Goal: Task Accomplishment & Management: Manage account settings

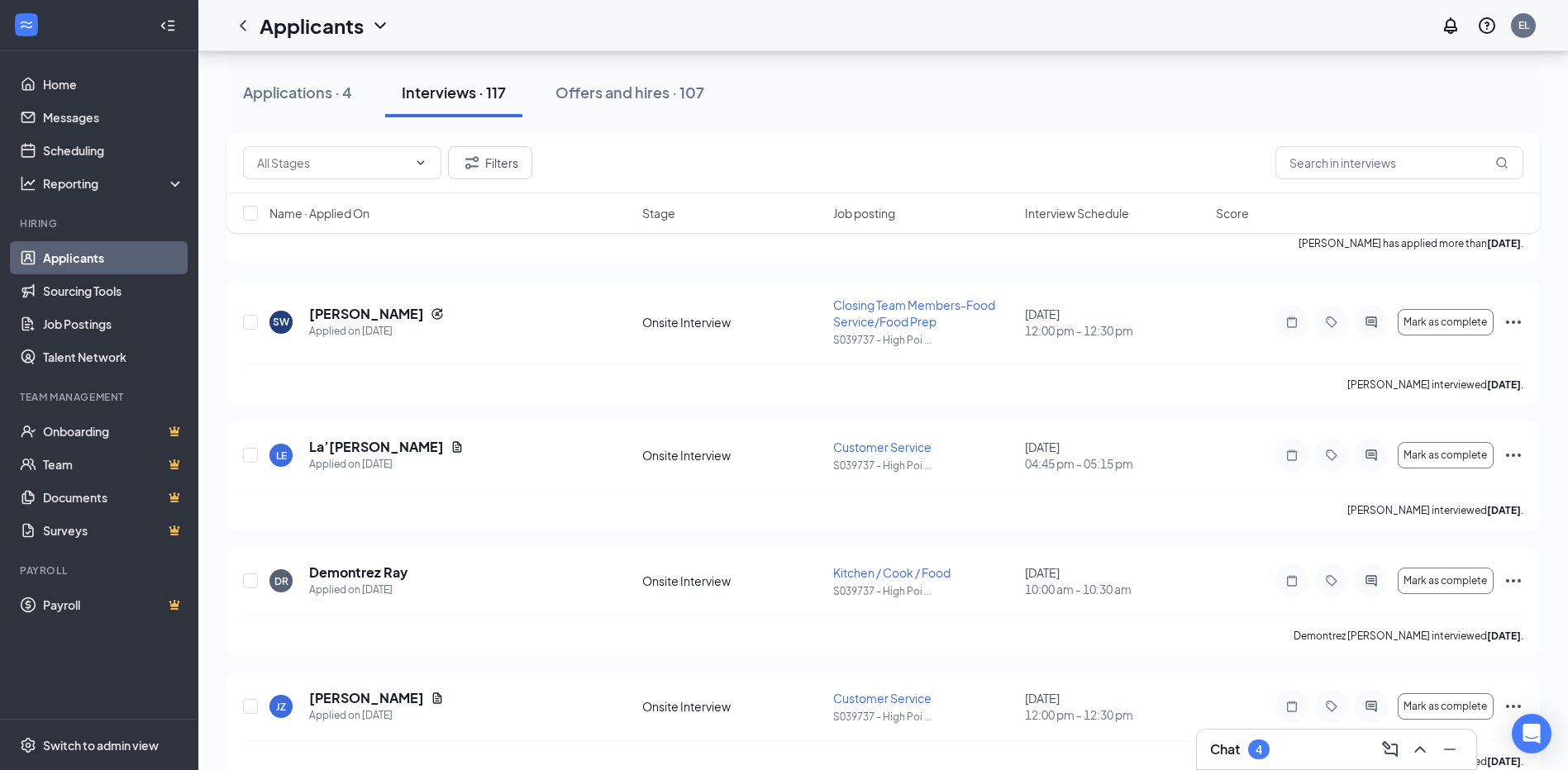
scroll to position [5205, 0]
click at [74, 95] on link "Home" at bounding box center [114, 84] width 141 height 33
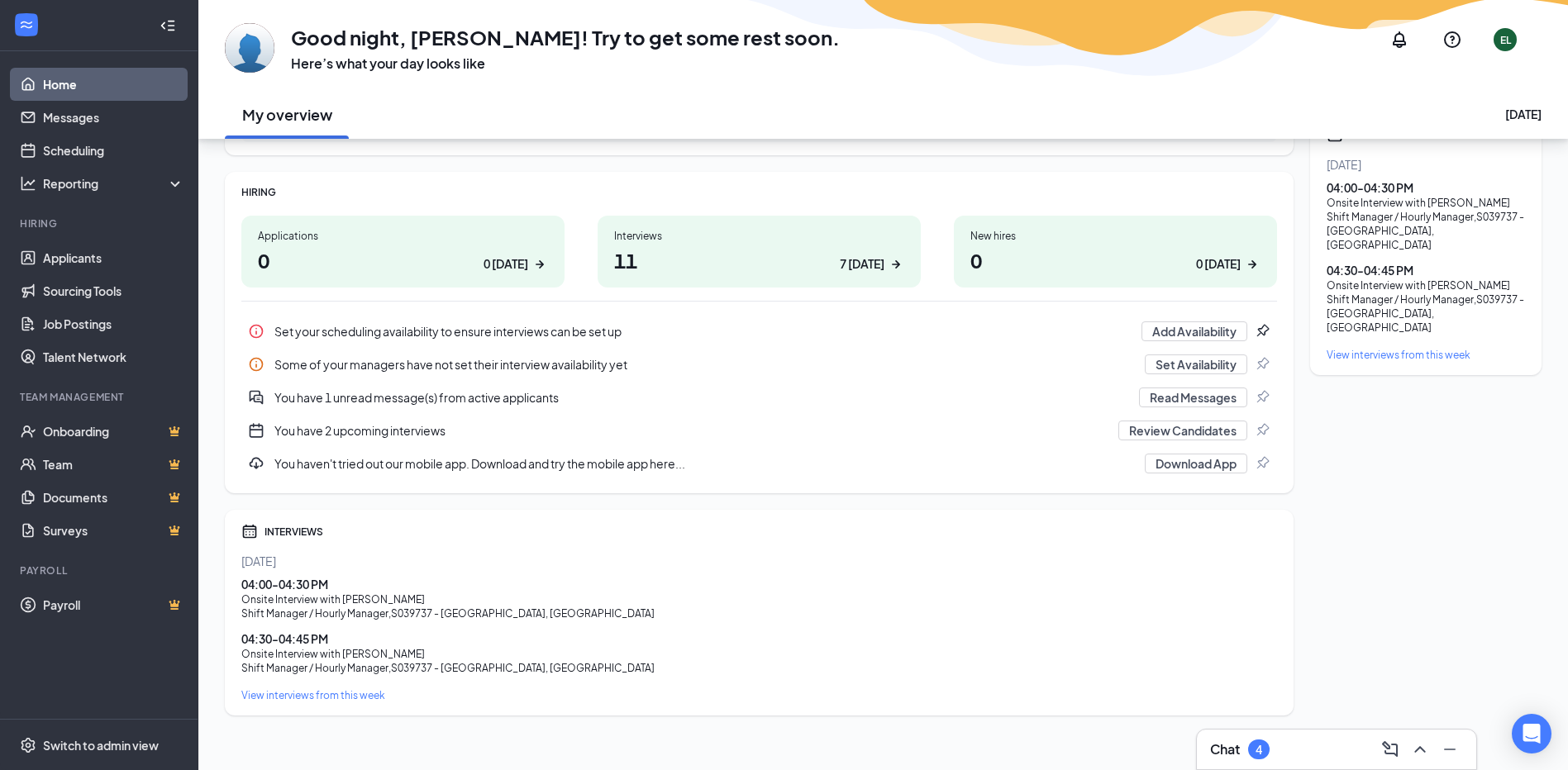
scroll to position [137, 0]
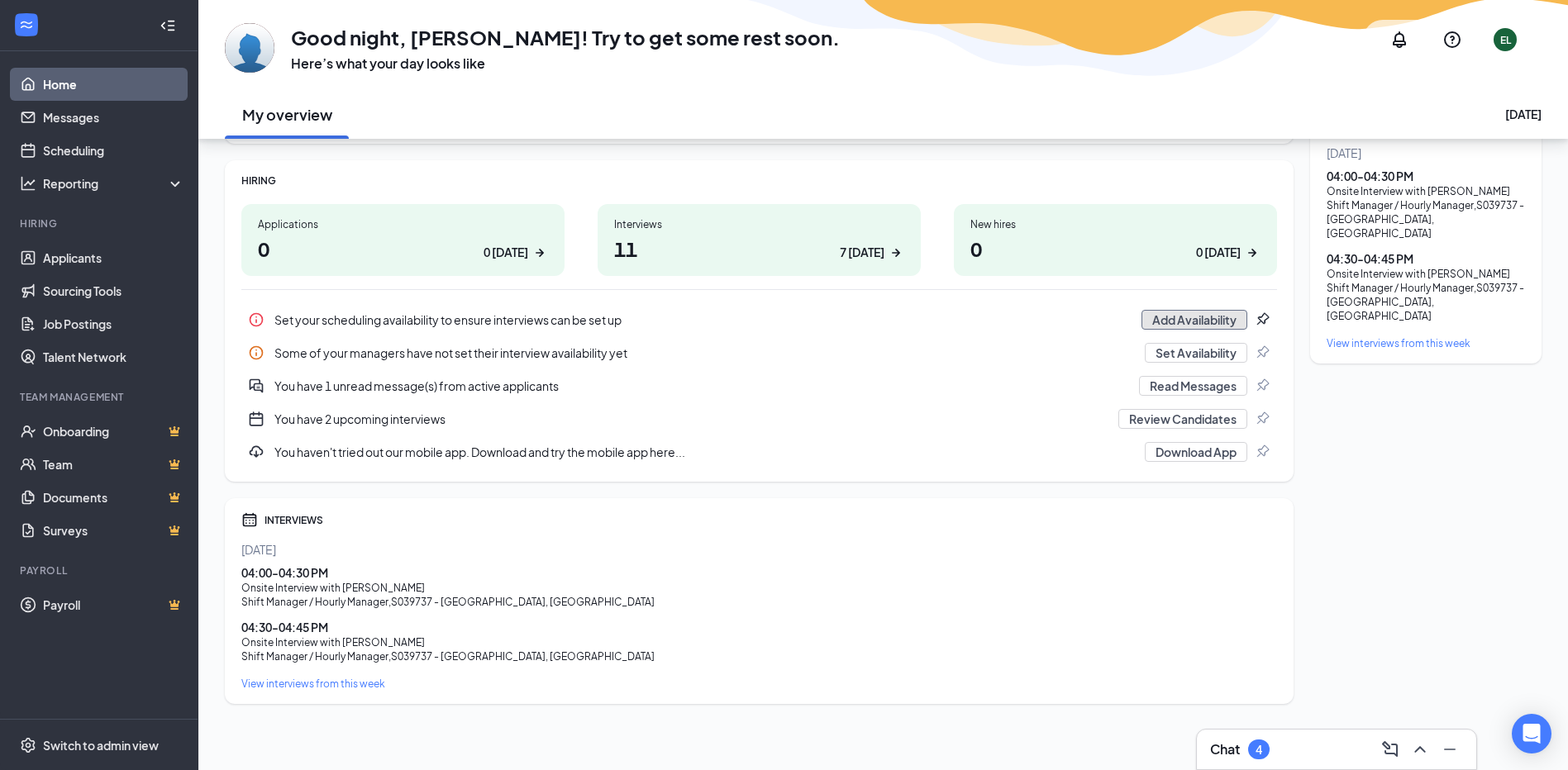
click at [1175, 323] on button "Add Availability" at bounding box center [1194, 320] width 106 height 20
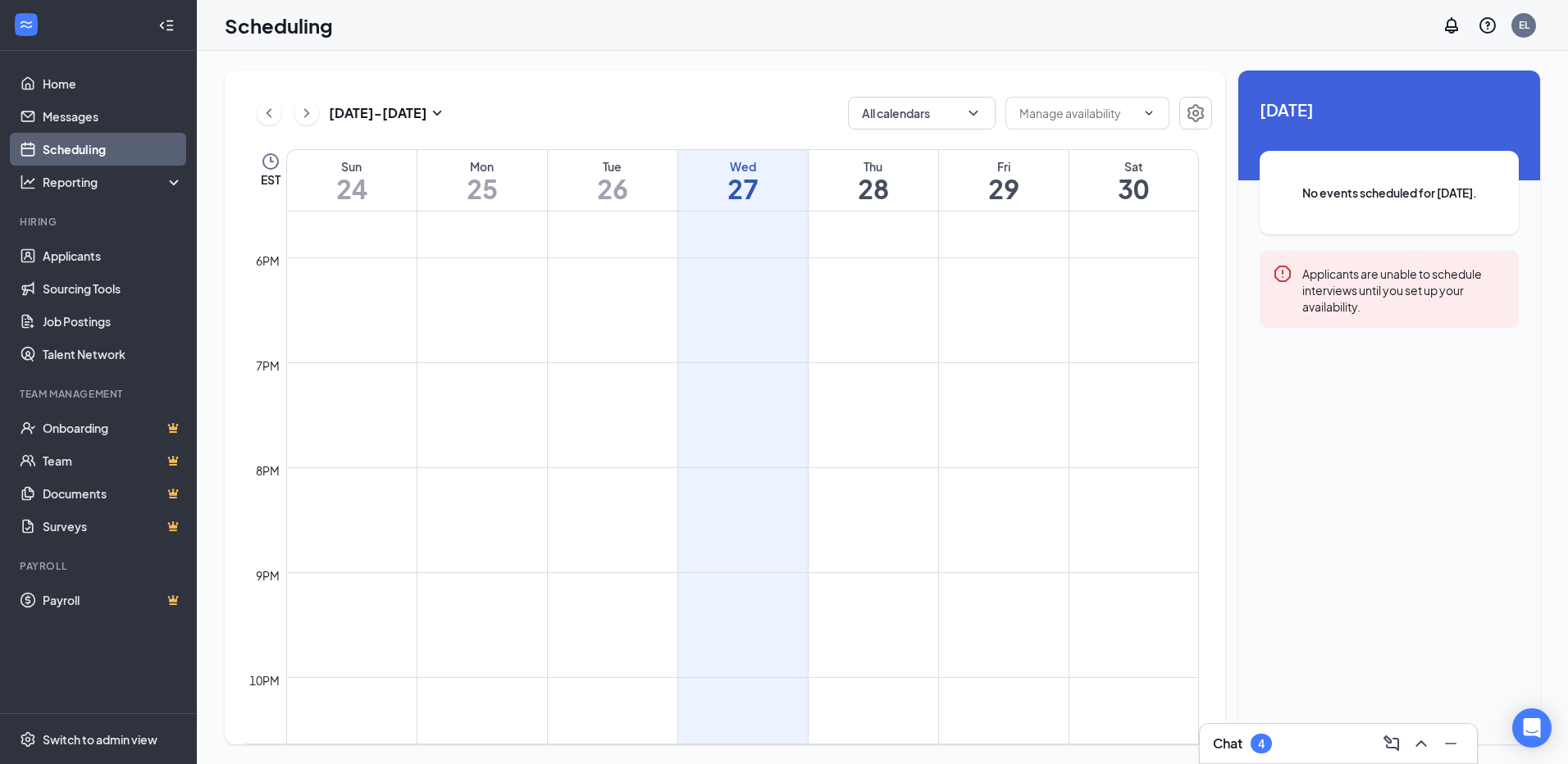
scroll to position [1872, 0]
click at [743, 441] on td at bounding box center [742, 452] width 913 height 27
drag, startPoint x: 743, startPoint y: 441, endPoint x: 755, endPoint y: 534, distance: 93.8
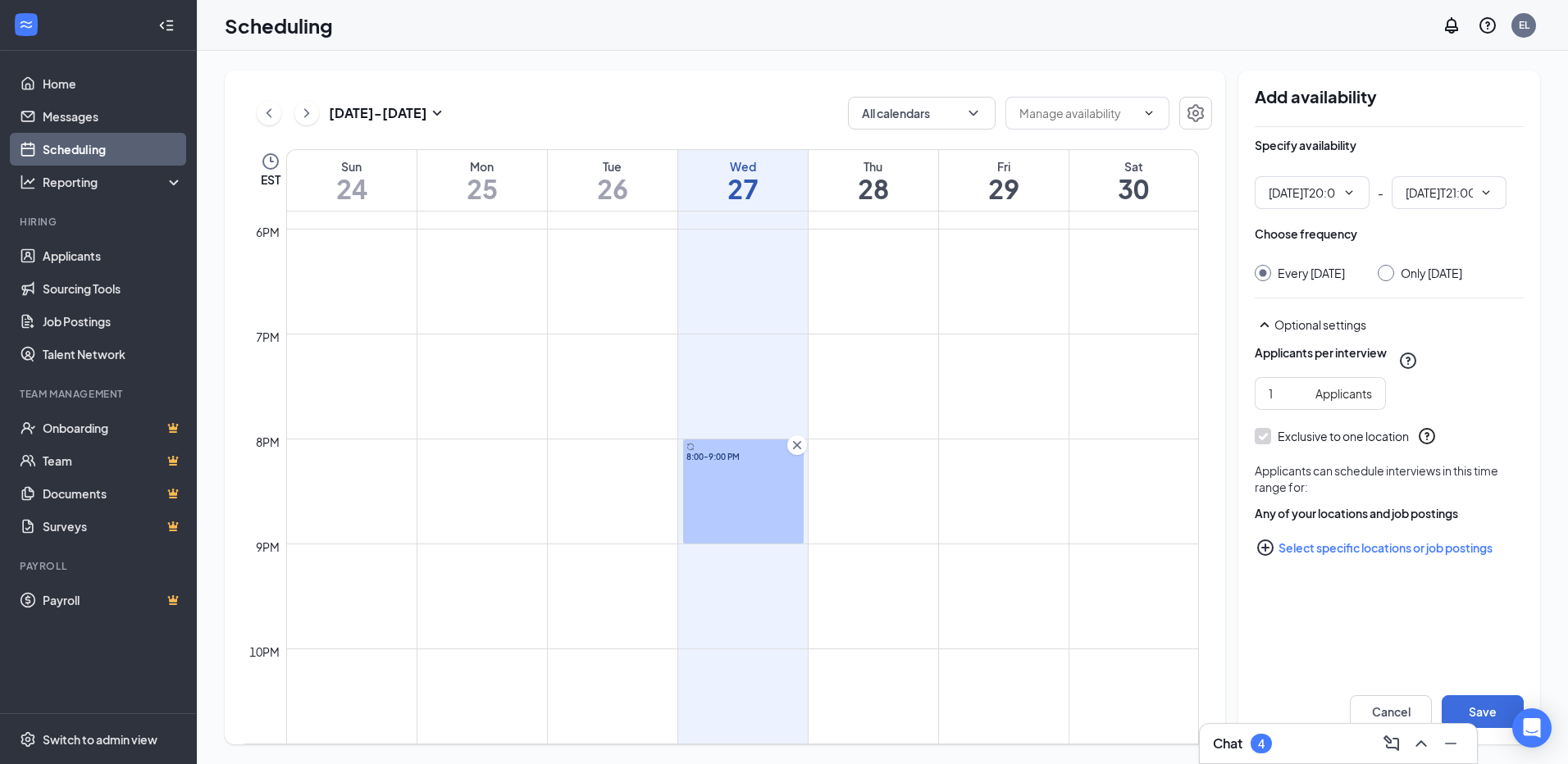
type input "08:00 PM"
type input "09:00 PM"
click at [1301, 402] on input "2" at bounding box center [1289, 393] width 40 height 18
click at [1301, 402] on input "3" at bounding box center [1289, 393] width 40 height 18
click at [1300, 402] on input "4" at bounding box center [1289, 393] width 40 height 18
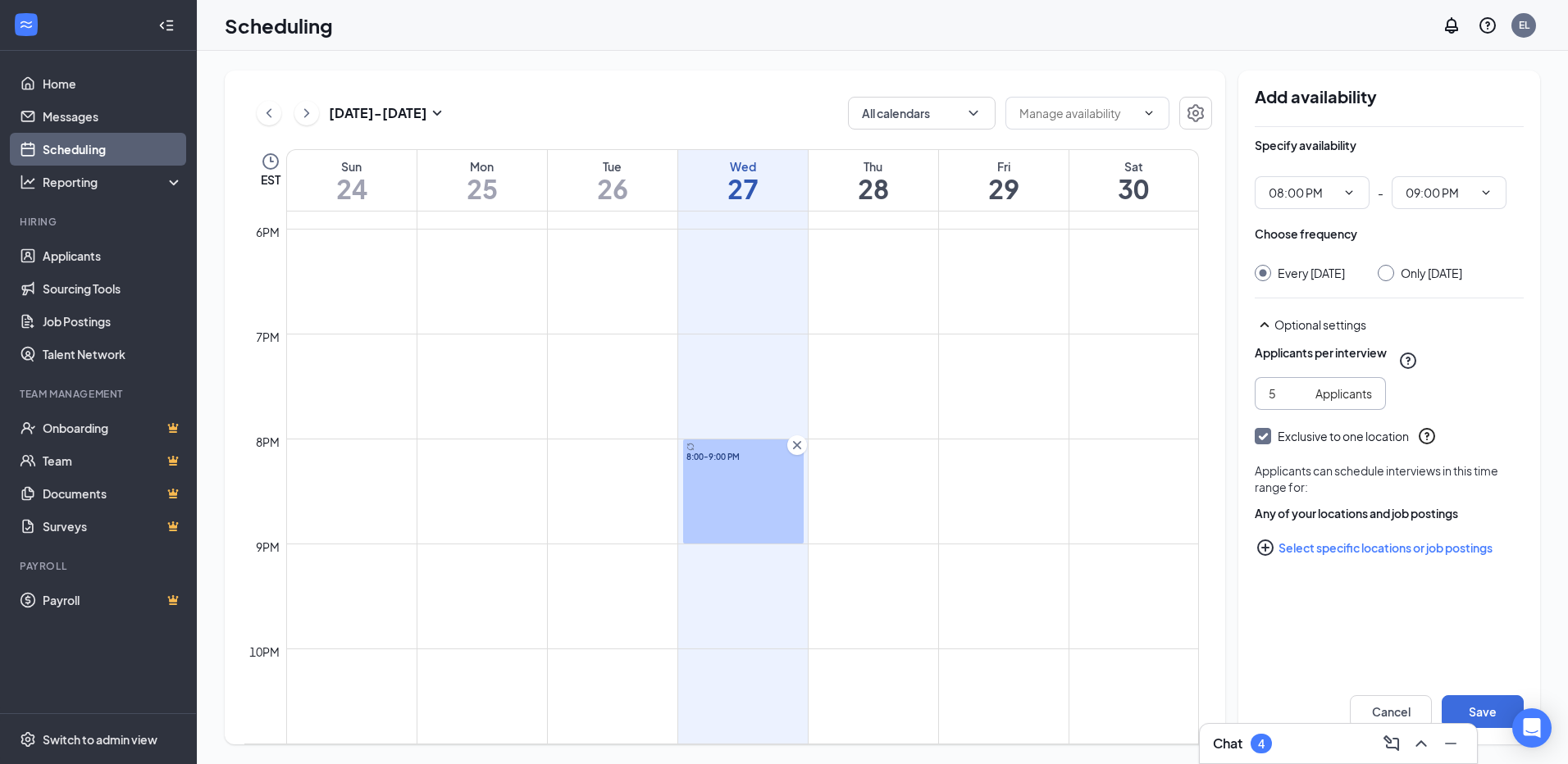
click at [1300, 402] on input "5" at bounding box center [1289, 393] width 40 height 18
click at [1300, 402] on input "6" at bounding box center [1289, 393] width 40 height 18
click at [1300, 402] on input "7" at bounding box center [1289, 393] width 40 height 18
click at [1300, 402] on input "8" at bounding box center [1289, 393] width 40 height 18
click at [1300, 402] on input "9" at bounding box center [1289, 393] width 40 height 18
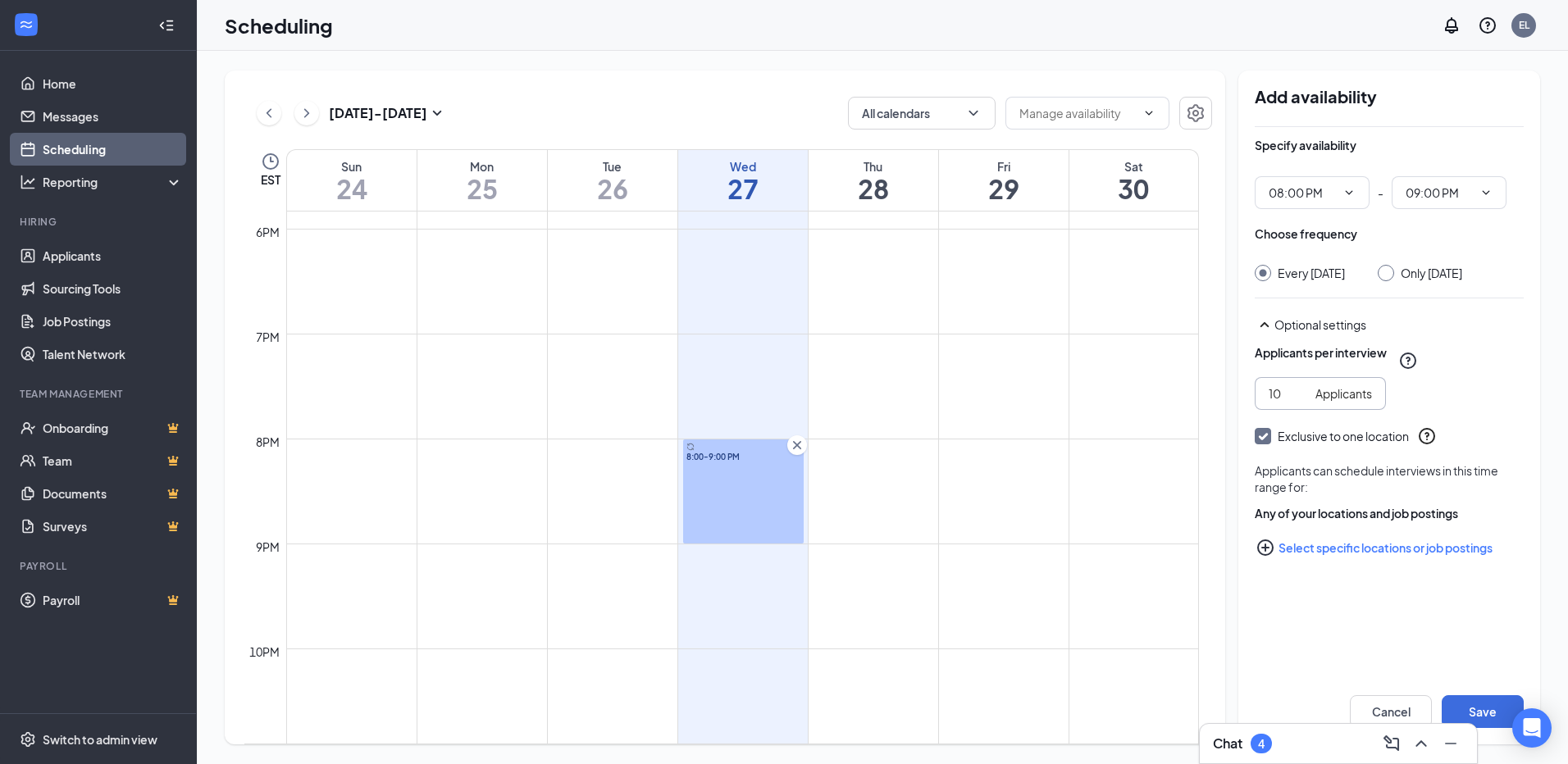
click at [1300, 402] on input "10" at bounding box center [1289, 393] width 40 height 18
click at [1300, 402] on input "11" at bounding box center [1289, 393] width 40 height 18
click at [1300, 402] on input "12" at bounding box center [1289, 393] width 40 height 18
click at [1300, 402] on input "19" at bounding box center [1289, 393] width 40 height 18
type input "20"
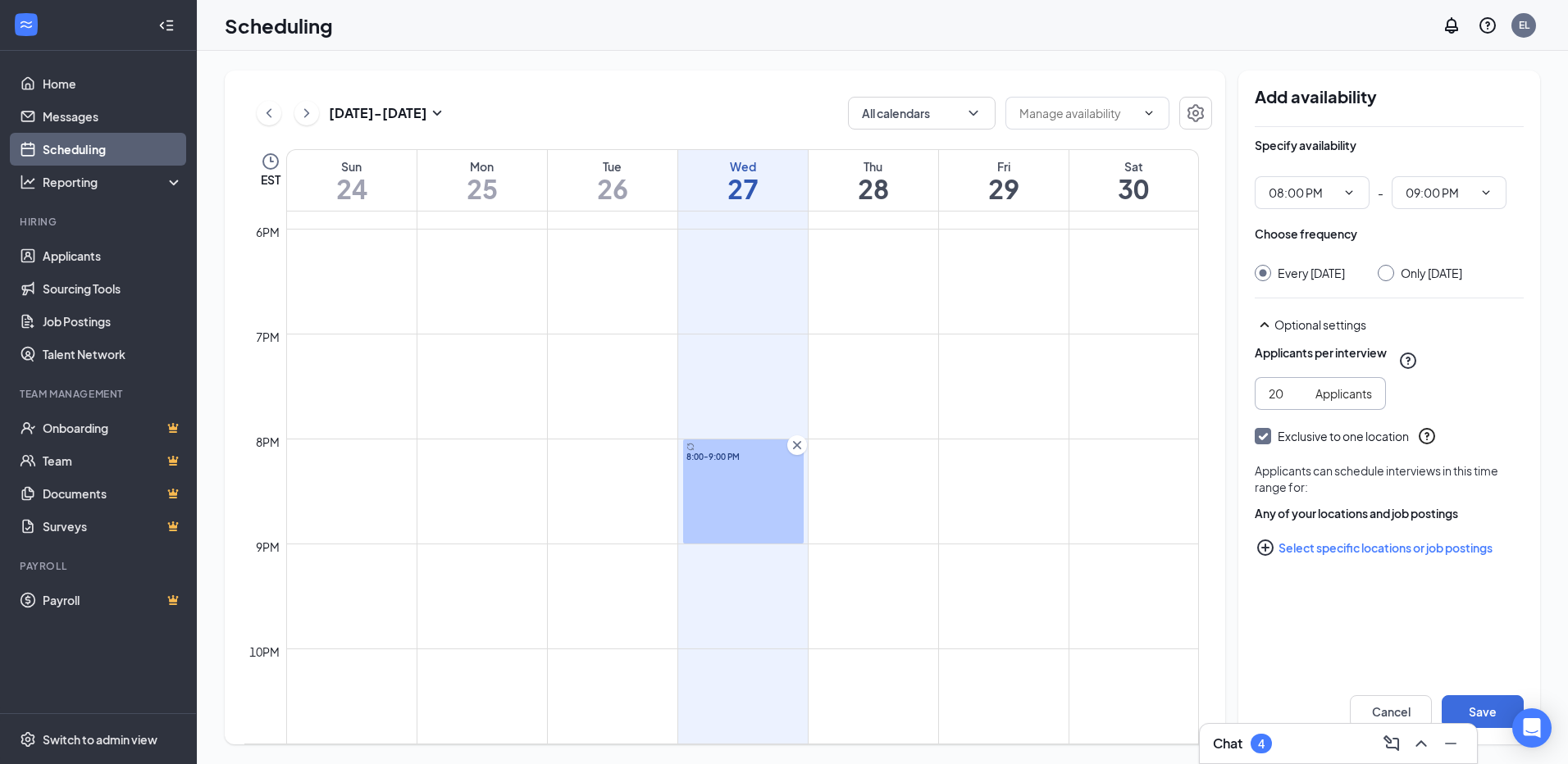
click at [1300, 402] on input "20" at bounding box center [1289, 393] width 40 height 18
click at [433, 103] on icon "SmallChevronDown" at bounding box center [437, 113] width 20 height 20
type input "2025-09-04"
click at [353, 351] on div "31" at bounding box center [353, 349] width 20 height 20
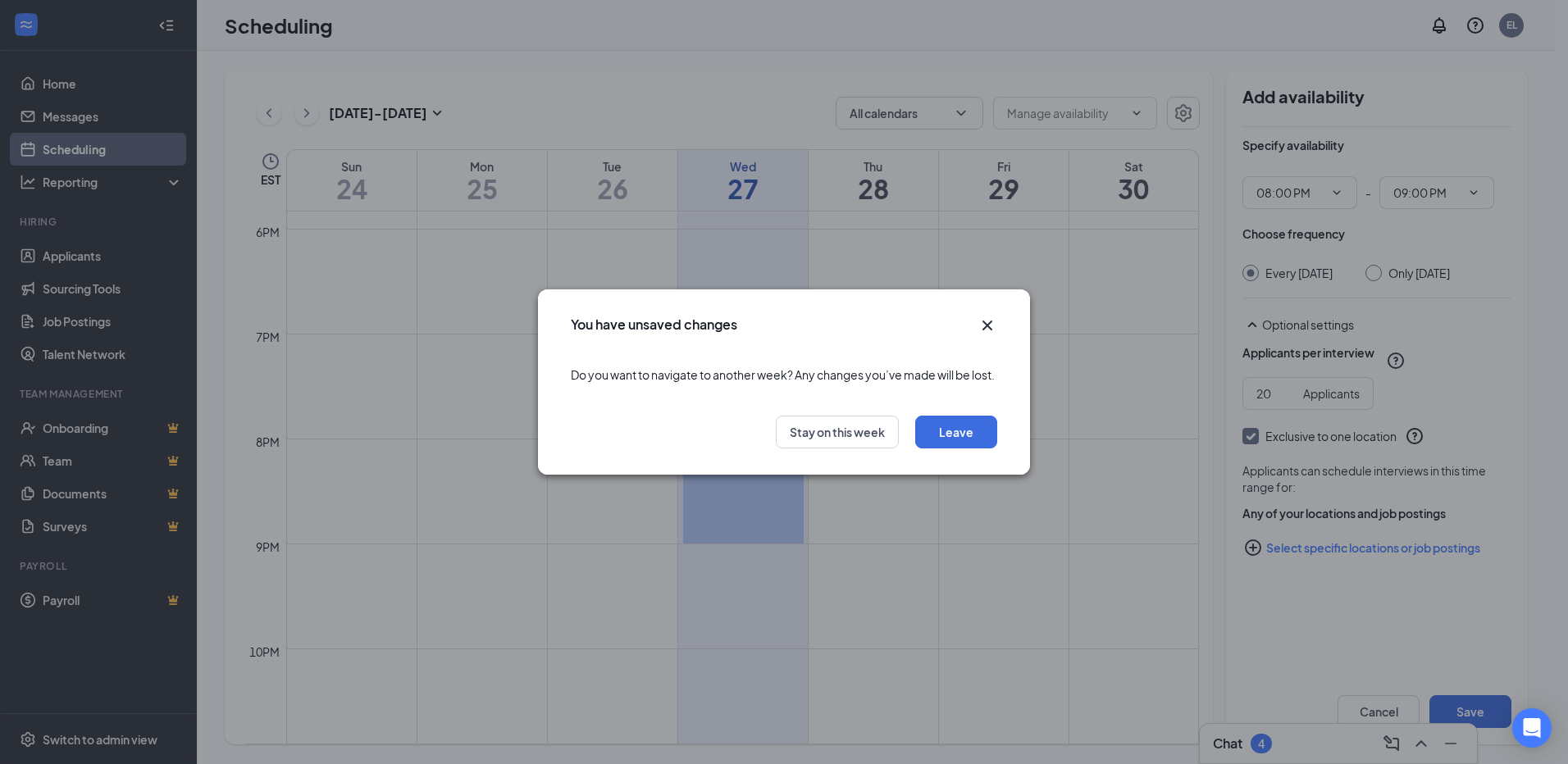
click at [983, 316] on icon "Cross" at bounding box center [987, 325] width 20 height 20
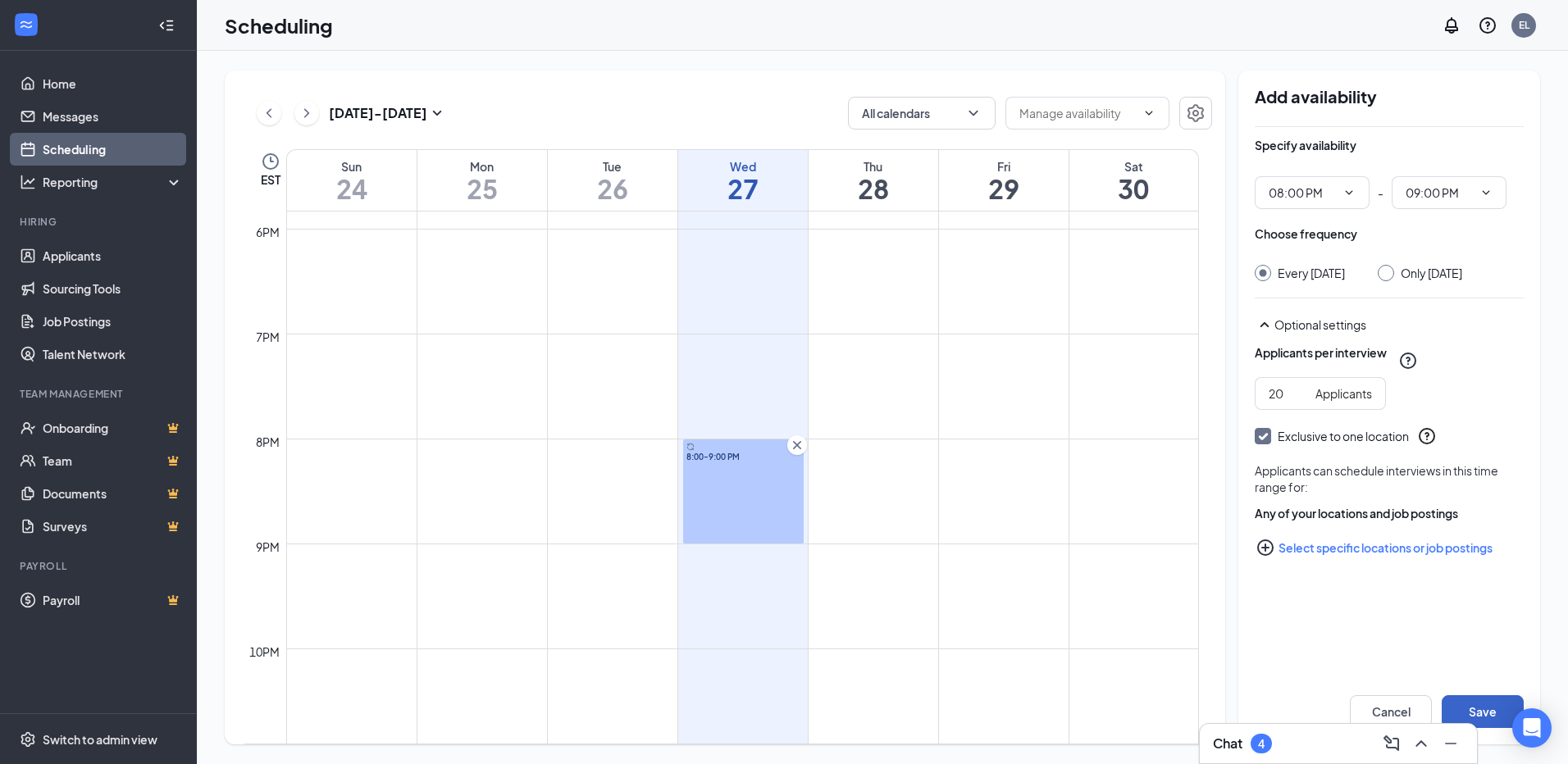
click at [1483, 705] on button "Save" at bounding box center [1482, 711] width 82 height 33
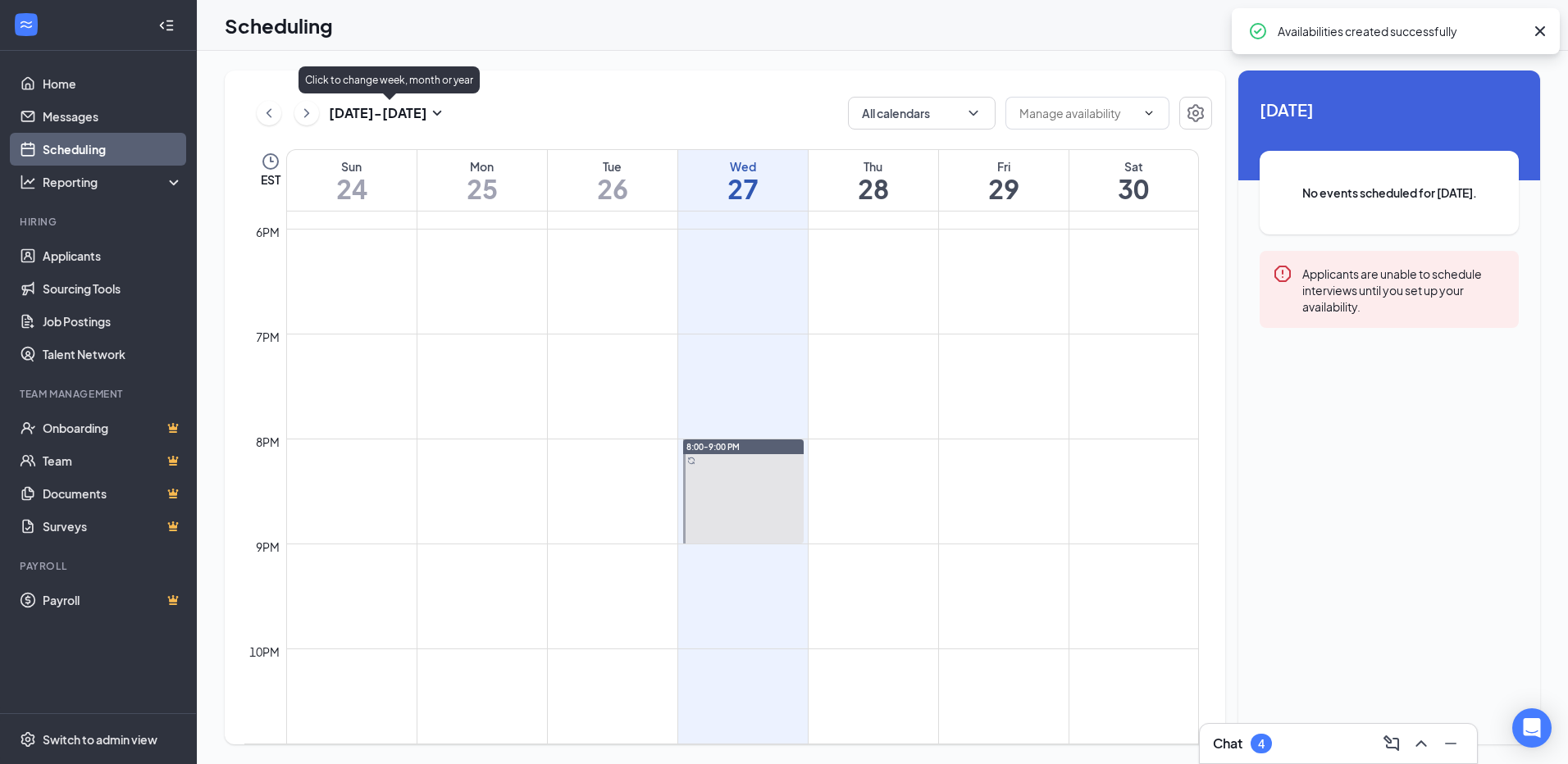
click at [386, 118] on h3 "Aug 24 - Aug 30" at bounding box center [378, 113] width 98 height 18
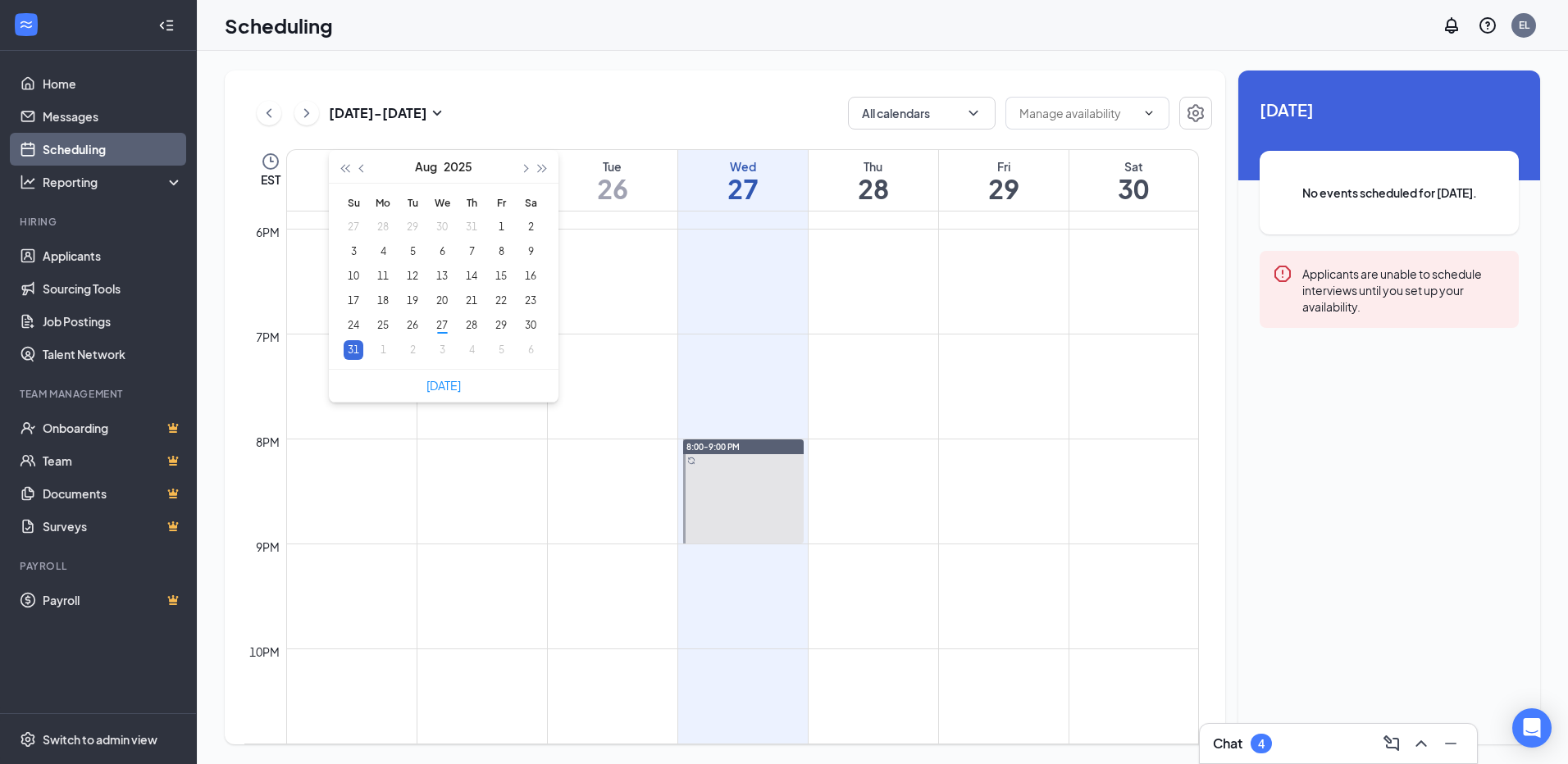
click at [357, 346] on div "31" at bounding box center [353, 349] width 20 height 20
click at [351, 351] on div "31" at bounding box center [353, 349] width 20 height 20
click at [350, 348] on div "31" at bounding box center [353, 349] width 20 height 20
click at [402, 357] on div "2" at bounding box center [412, 349] width 20 height 20
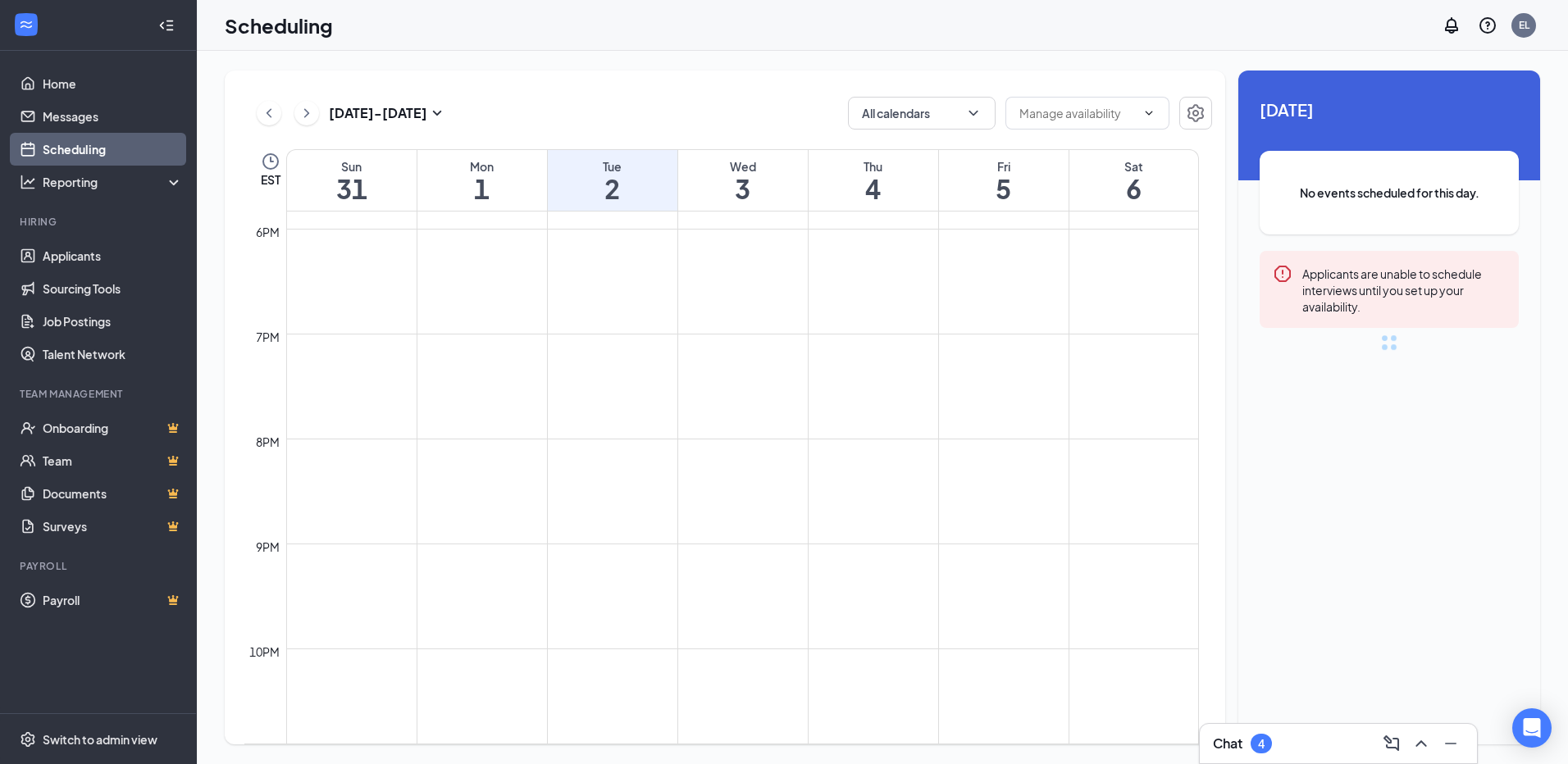
scroll to position [806, 0]
type input "2025-09-02"
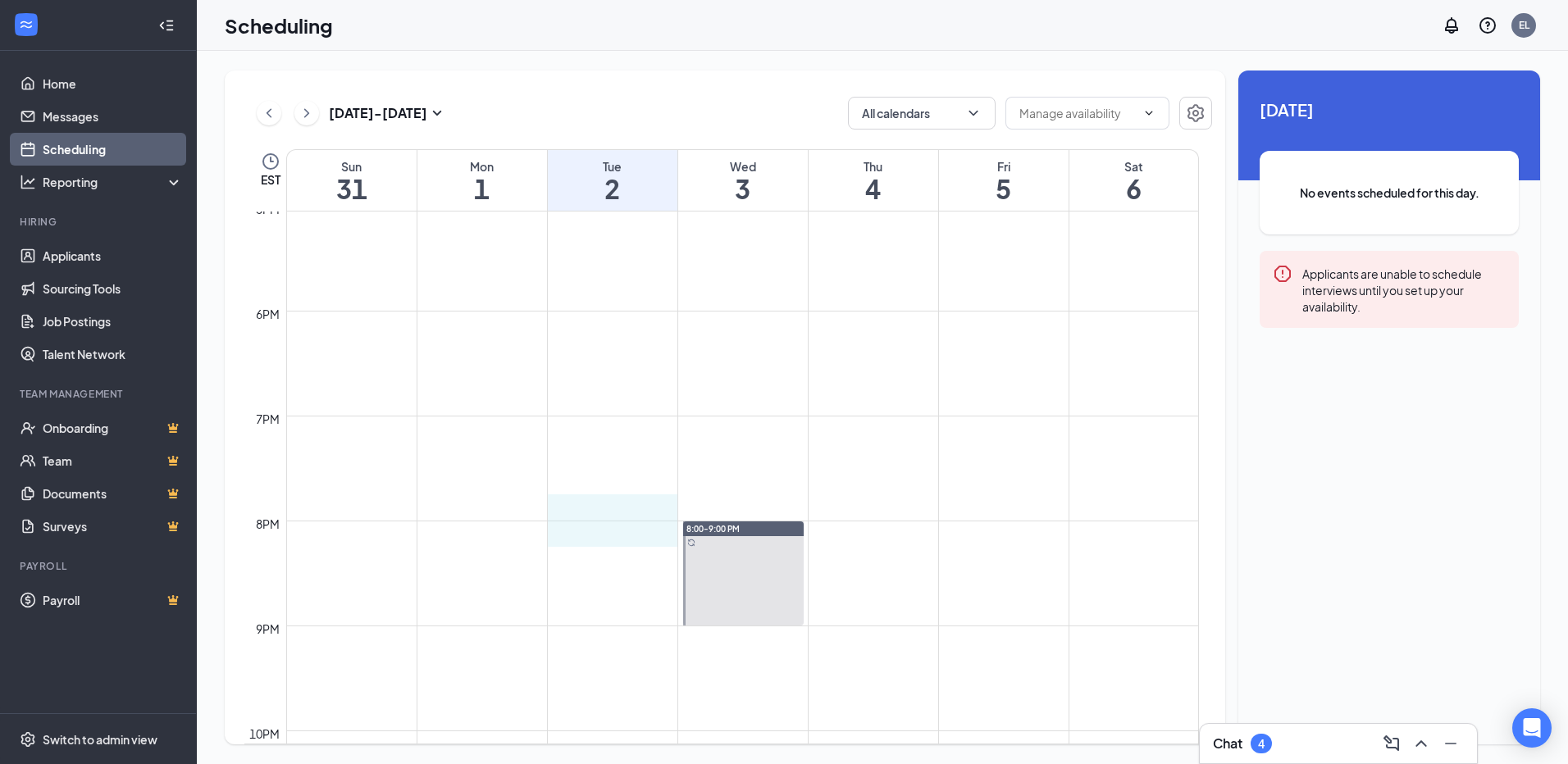
drag, startPoint x: 622, startPoint y: 524, endPoint x: 630, endPoint y: 516, distance: 11.3
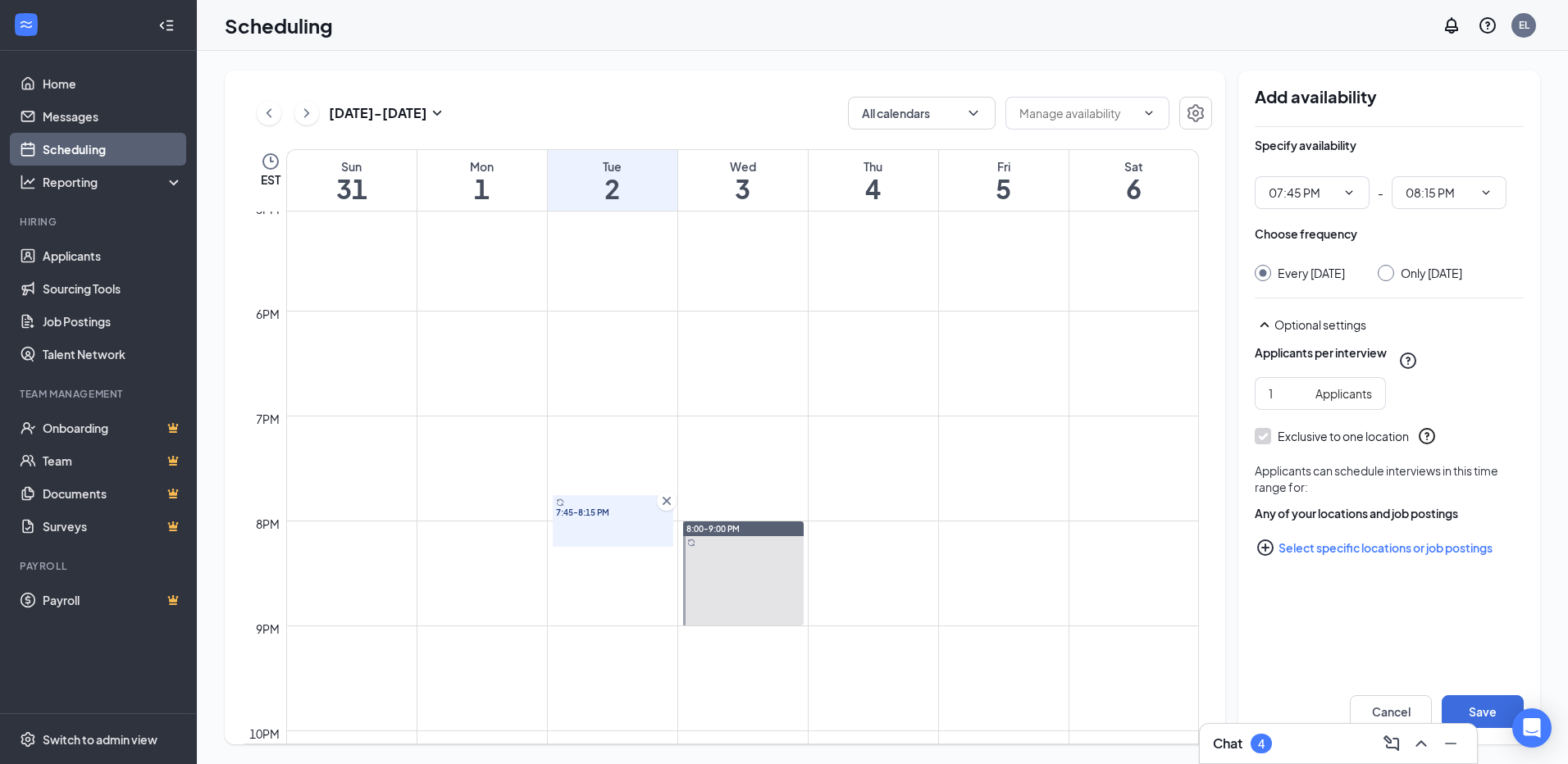
type input "07:45 PM"
type input "08:15 PM"
drag, startPoint x: 597, startPoint y: 300, endPoint x: 599, endPoint y: 311, distance: 11.2
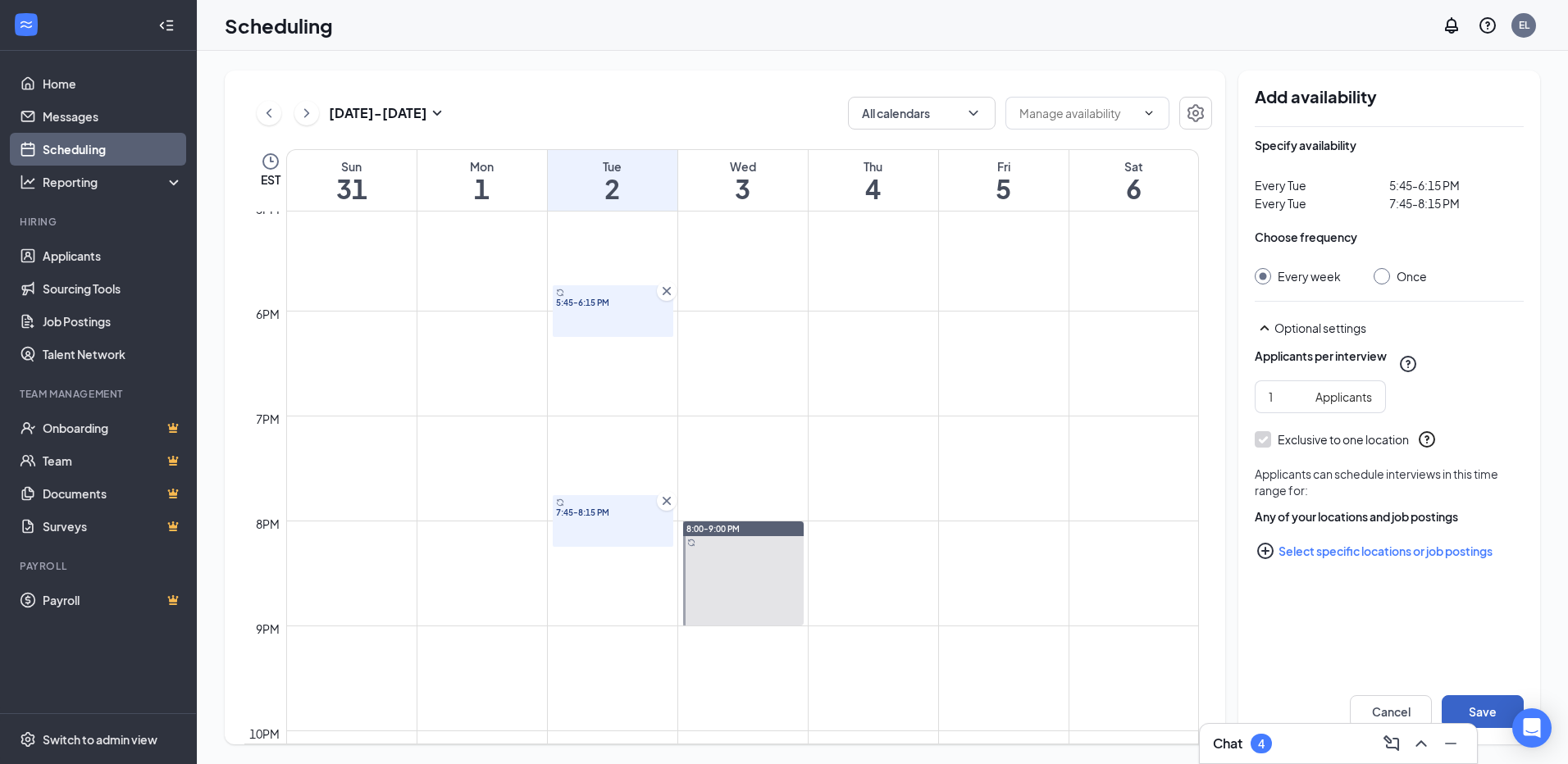
click at [1466, 700] on button "Save" at bounding box center [1482, 711] width 82 height 33
